Goal: Check status: Check status

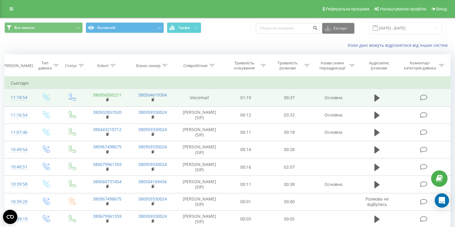
click at [118, 95] on link "380956505211" at bounding box center [107, 95] width 29 height 6
click at [116, 95] on link "380956505211" at bounding box center [107, 95] width 29 height 6
click at [119, 92] on link "380672573899" at bounding box center [107, 95] width 29 height 6
